Goal: Obtain resource: Download file/media

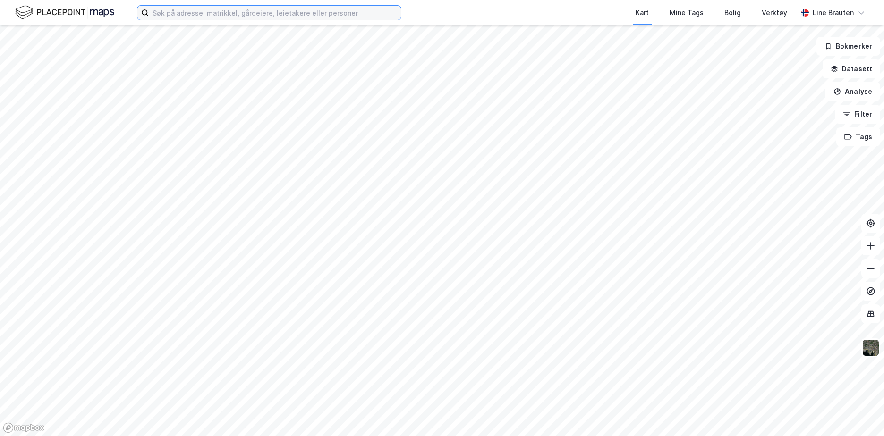
click at [193, 11] on input at bounding box center [275, 13] width 252 height 14
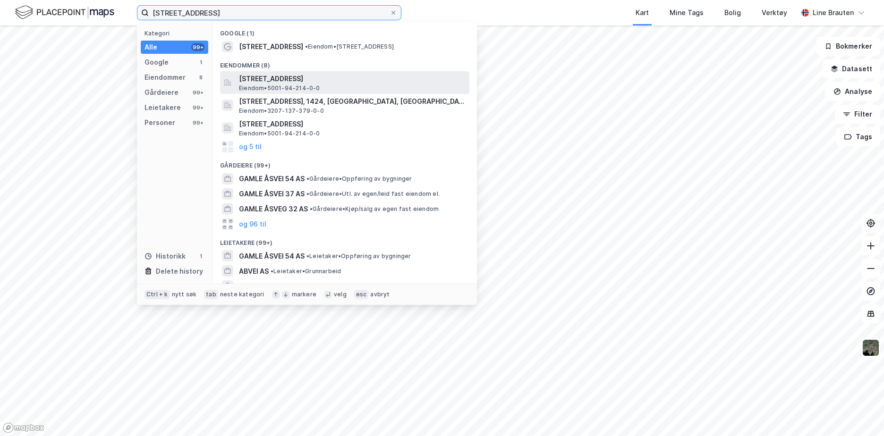
type input "[STREET_ADDRESS]"
click at [265, 77] on span "[STREET_ADDRESS]" at bounding box center [352, 78] width 227 height 11
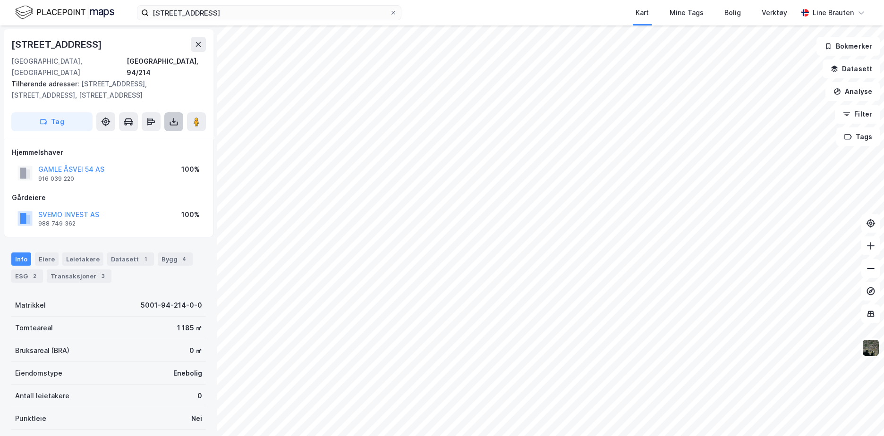
click at [179, 112] on button at bounding box center [173, 121] width 19 height 19
click at [138, 137] on div "Last ned grunnbok" at bounding box center [127, 141] width 55 height 8
